Goal: Task Accomplishment & Management: Complete application form

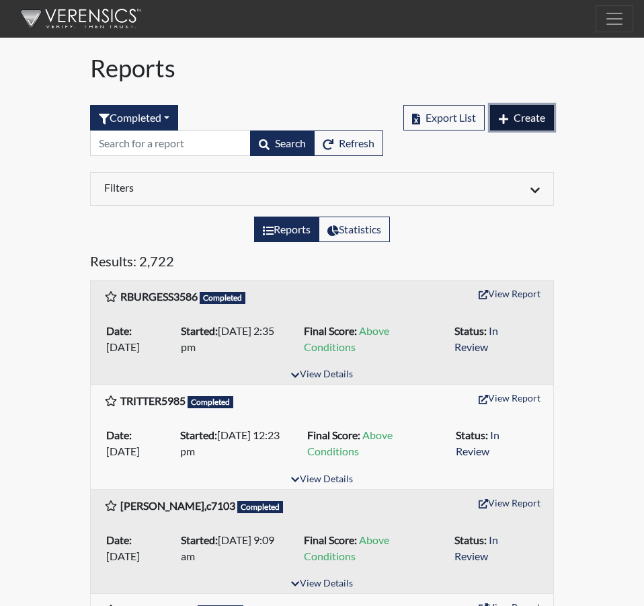
click at [531, 116] on span "Create" at bounding box center [530, 117] width 32 height 13
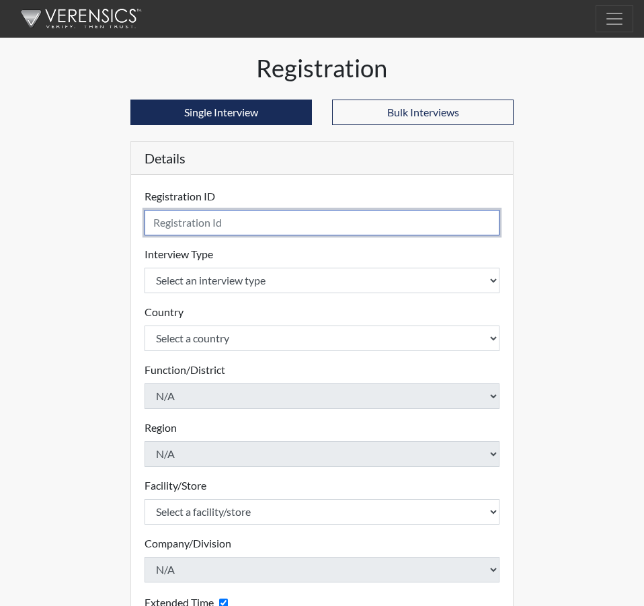
click at [182, 225] on input "text" at bounding box center [322, 223] width 355 height 26
type input "[PERSON_NAME], B 9118"
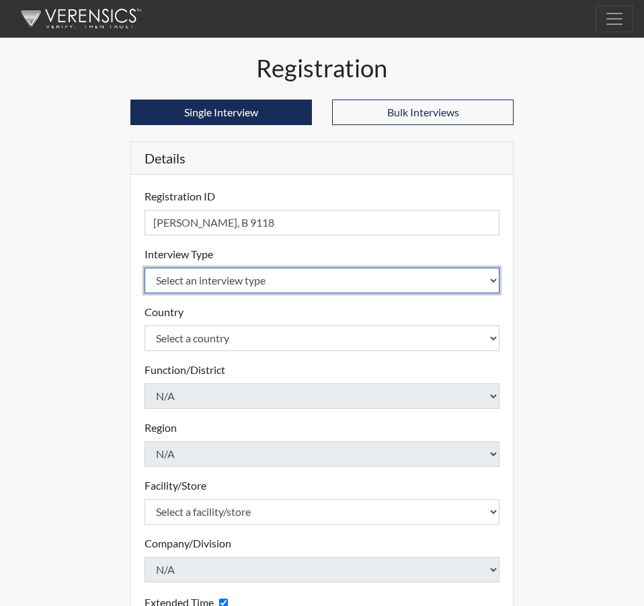
drag, startPoint x: 494, startPoint y: 282, endPoint x: 483, endPoint y: 282, distance: 11.4
click at [494, 282] on select "Select an interview type Corrections Pre-Employment" at bounding box center [322, 281] width 355 height 26
select select "ff733e93-e1bf-11ea-9c9f-0eff0cf7eb8f"
click at [145, 268] on select "Select an interview type Corrections Pre-Employment" at bounding box center [322, 281] width 355 height 26
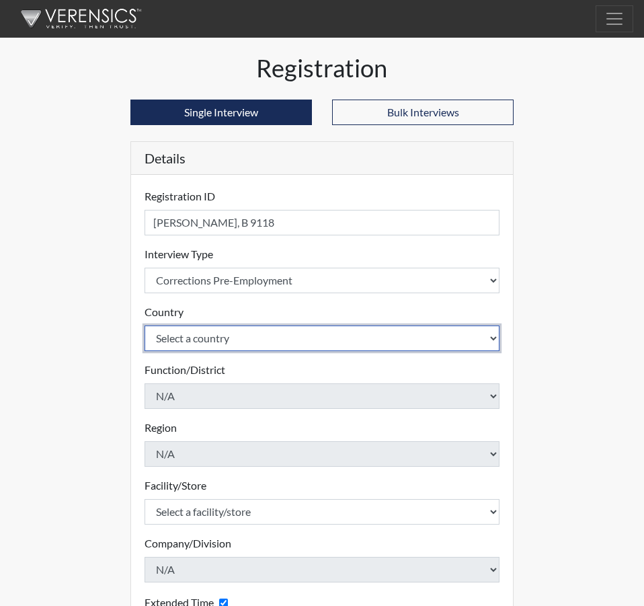
click at [495, 340] on select "Select a country [GEOGRAPHIC_DATA] [GEOGRAPHIC_DATA]" at bounding box center [322, 339] width 355 height 26
select select "united-states-of-[GEOGRAPHIC_DATA]"
click at [145, 326] on select "Select a country [GEOGRAPHIC_DATA] [GEOGRAPHIC_DATA]" at bounding box center [322, 339] width 355 height 26
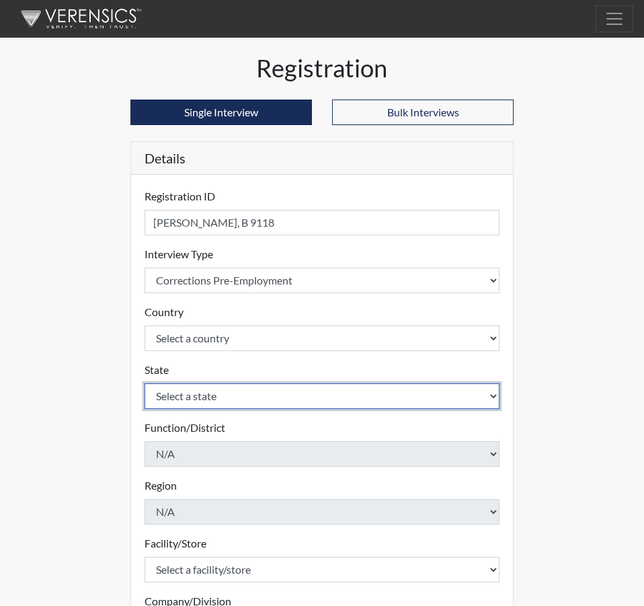
click at [489, 392] on select "Select a state [US_STATE] [US_STATE] [US_STATE] [US_STATE] [US_STATE] [US_STATE…" at bounding box center [322, 396] width 355 height 26
select select "SC"
click at [145, 383] on select "Select a state [US_STATE] [US_STATE] [US_STATE] [US_STATE] [US_STATE] [US_STATE…" at bounding box center [322, 396] width 355 height 26
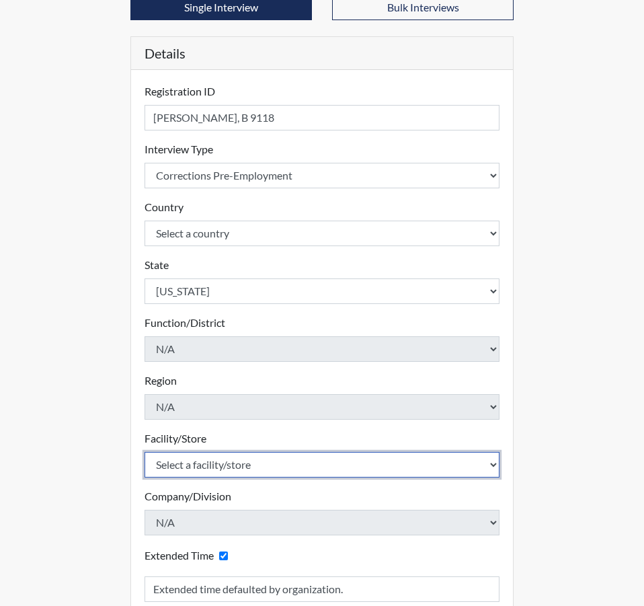
scroll to position [135, 0]
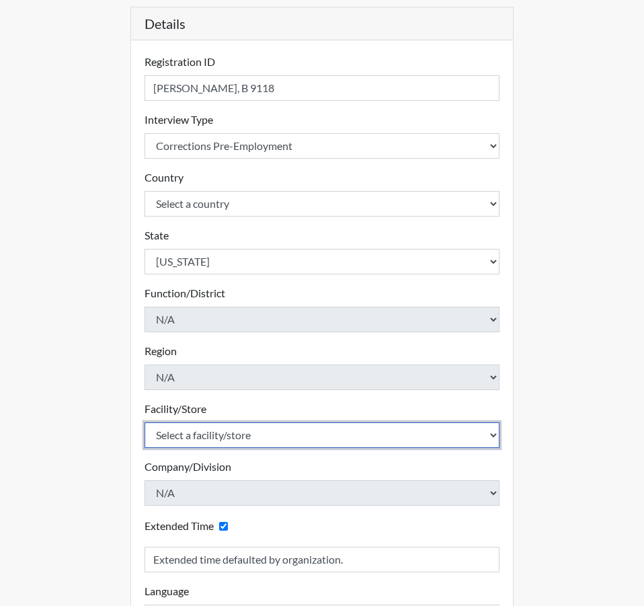
click at [492, 437] on select "Select a facility/store [GEOGRAPHIC_DATA] CI Broad River CI [PERSON_NAME] CI Di…" at bounding box center [322, 435] width 355 height 26
select select "92ad0360-1836-4cb8-81e0-cb81fd501e4f"
click at [145, 422] on select "Select a facility/store [GEOGRAPHIC_DATA] CI Broad River CI [PERSON_NAME] CI Di…" at bounding box center [322, 435] width 355 height 26
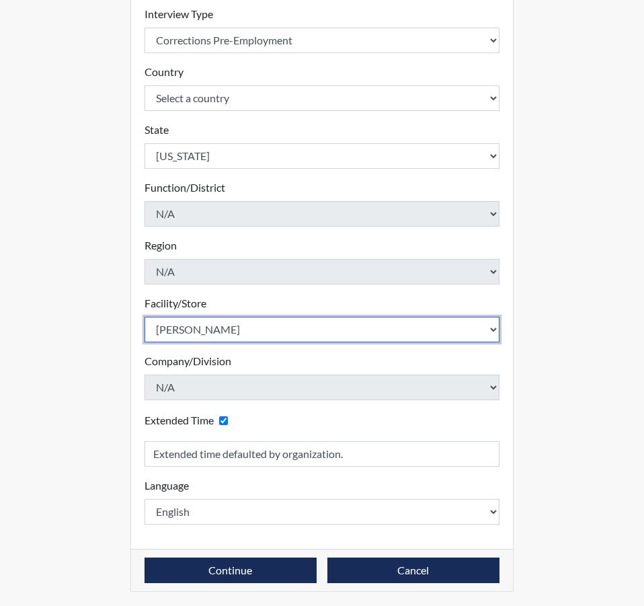
scroll to position [242, 0]
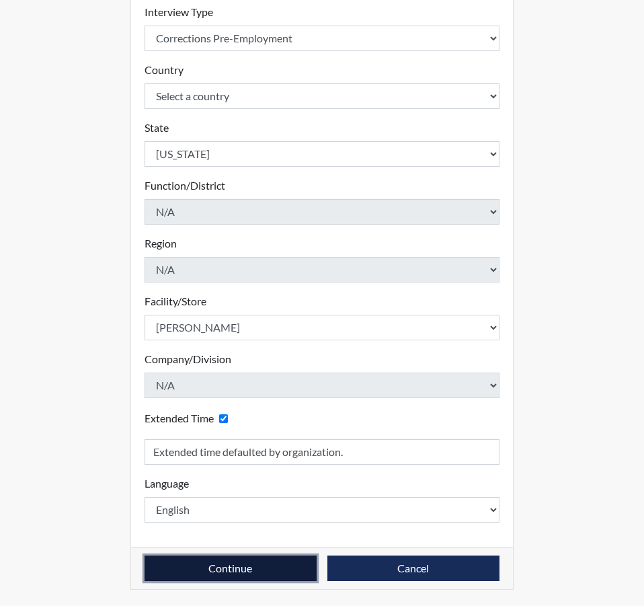
click at [225, 567] on button "Continue" at bounding box center [231, 569] width 172 height 26
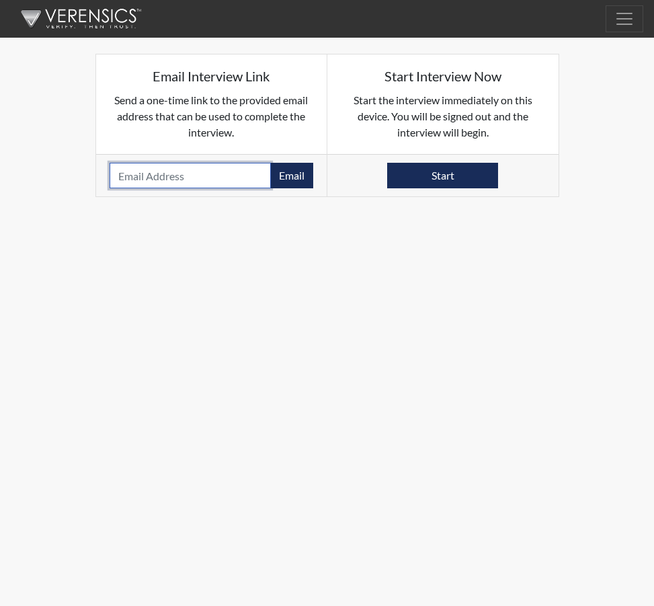
click at [165, 174] on input "email" at bounding box center [191, 176] width 162 height 26
paste input "[EMAIL_ADDRESS][DOMAIN_NAME]"
type input "[EMAIL_ADDRESS][DOMAIN_NAME]"
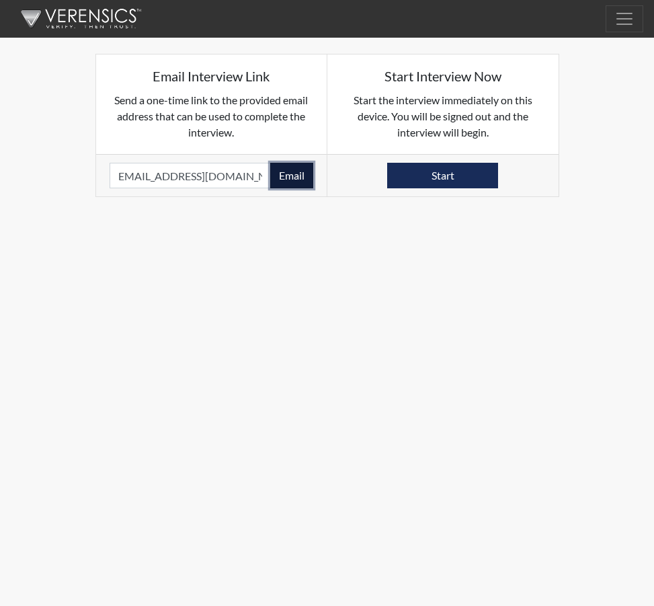
scroll to position [0, 0]
click at [295, 172] on button "Email" at bounding box center [291, 176] width 43 height 26
